Goal: Task Accomplishment & Management: Manage account settings

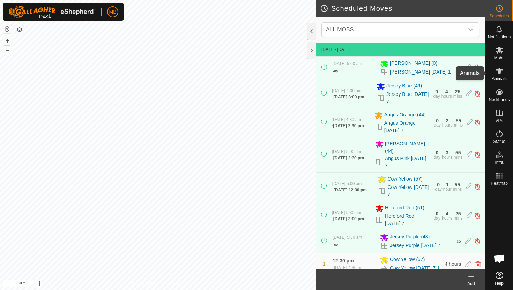
click at [501, 71] on icon at bounding box center [499, 71] width 8 height 8
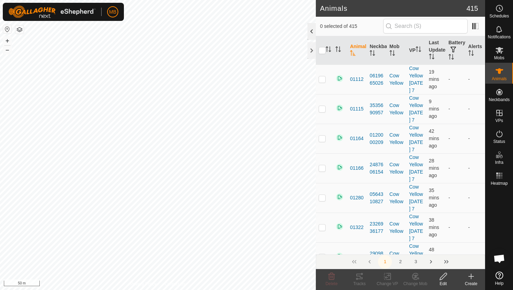
click at [310, 35] on div at bounding box center [311, 31] width 8 height 17
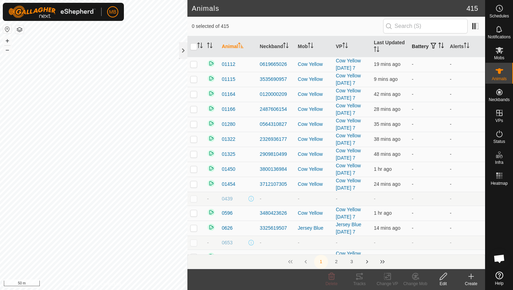
click at [438, 48] on icon "Activate to sort" at bounding box center [441, 46] width 6 height 6
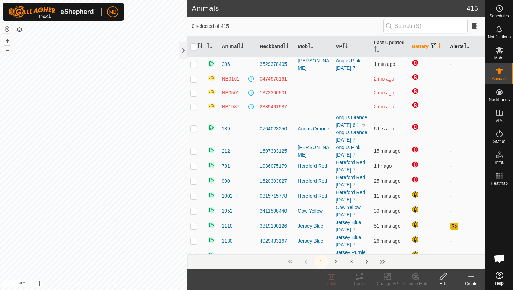
click at [467, 43] on icon "Activate to sort" at bounding box center [467, 46] width 6 height 6
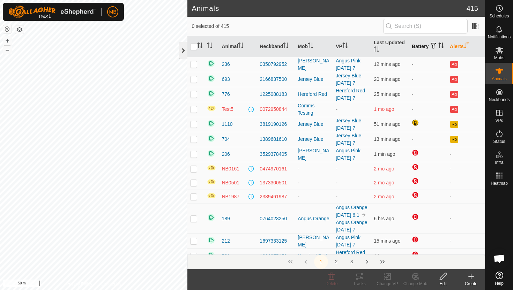
click at [184, 48] on div at bounding box center [183, 50] width 8 height 17
